Goal: Find specific page/section: Find specific page/section

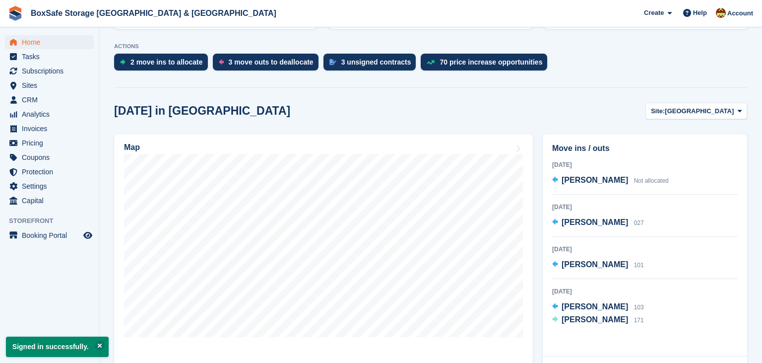
scroll to position [175, 0]
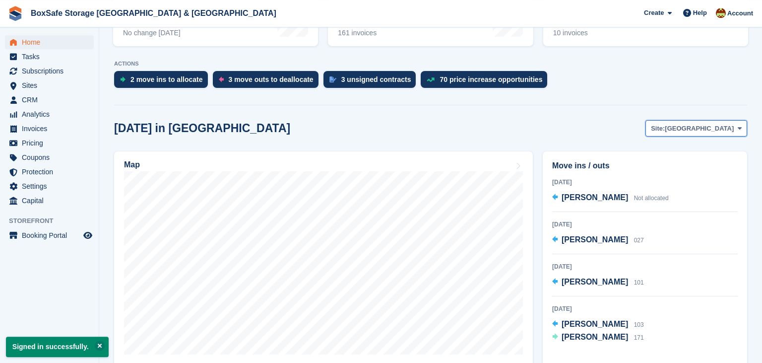
click at [728, 134] on button "Site: Christchurch" at bounding box center [696, 128] width 102 height 16
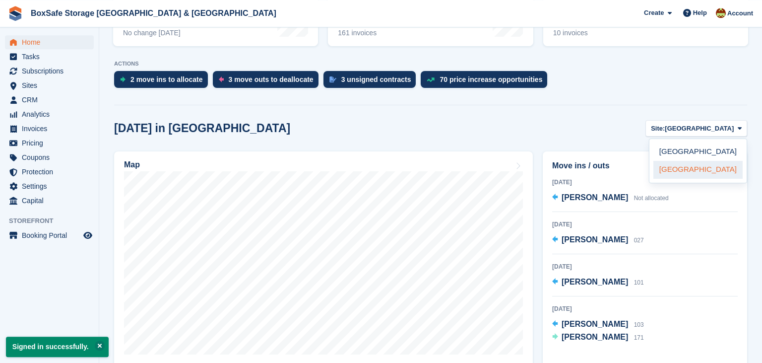
click at [691, 174] on link "[GEOGRAPHIC_DATA]" at bounding box center [697, 170] width 89 height 18
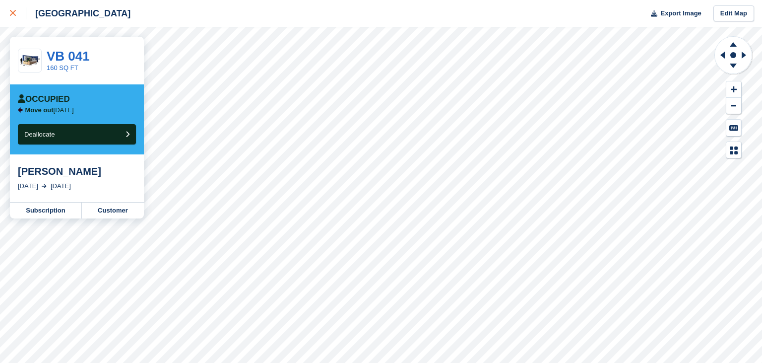
click at [11, 16] on icon at bounding box center [13, 13] width 6 height 6
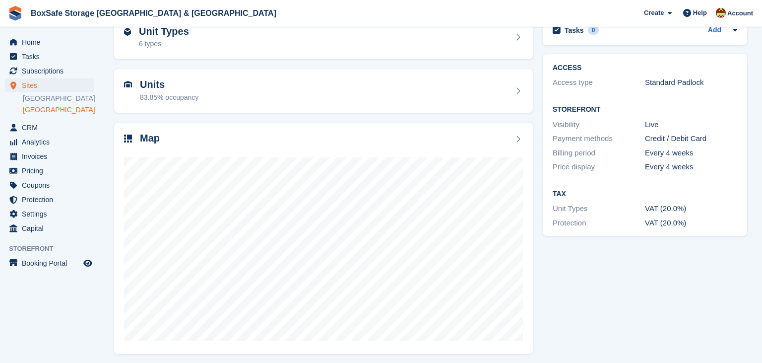
scroll to position [60, 0]
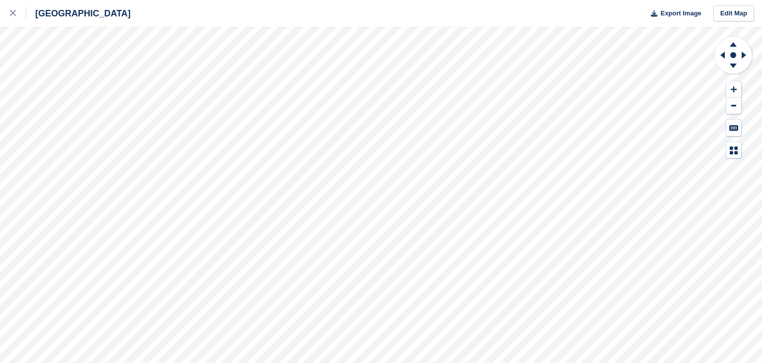
click at [138, 106] on div "Portland Export Image Edit Map" at bounding box center [381, 181] width 762 height 363
